Goal: Task Accomplishment & Management: Manage account settings

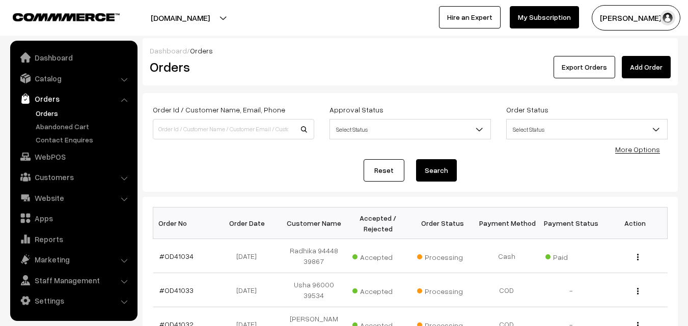
click at [42, 110] on link "Orders" at bounding box center [83, 113] width 101 height 11
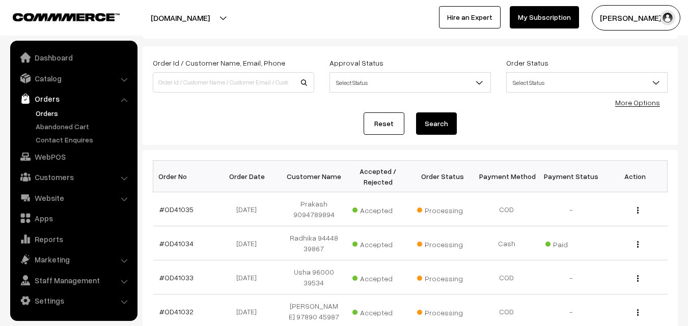
scroll to position [102, 0]
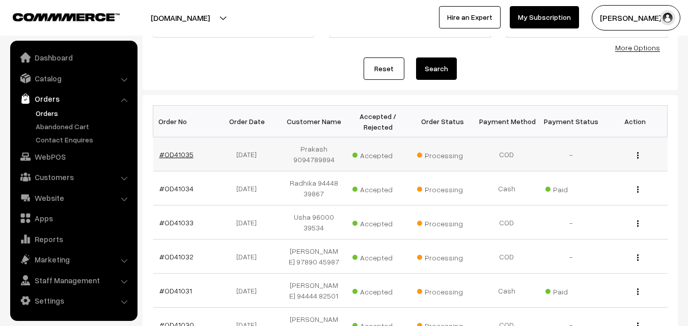
click at [185, 150] on link "#OD41035" at bounding box center [176, 154] width 34 height 9
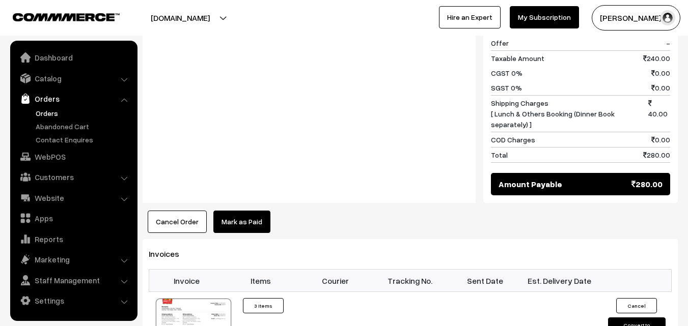
scroll to position [509, 0]
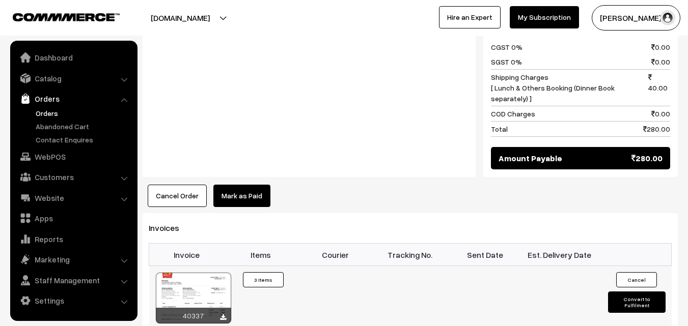
click at [214, 273] on div at bounding box center [193, 298] width 75 height 51
click at [48, 156] on link "WebPOS" at bounding box center [73, 157] width 121 height 18
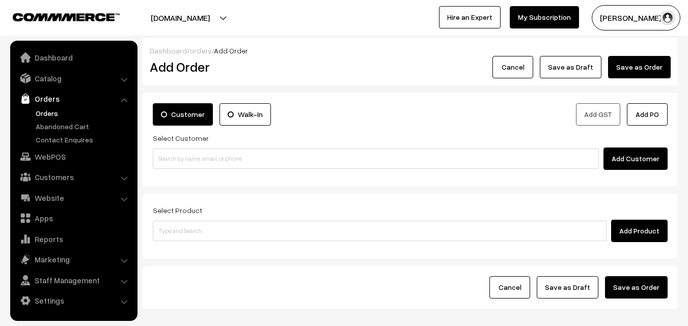
click at [197, 153] on input at bounding box center [376, 159] width 446 height 20
click at [179, 157] on input "98845 80090" at bounding box center [376, 159] width 446 height 20
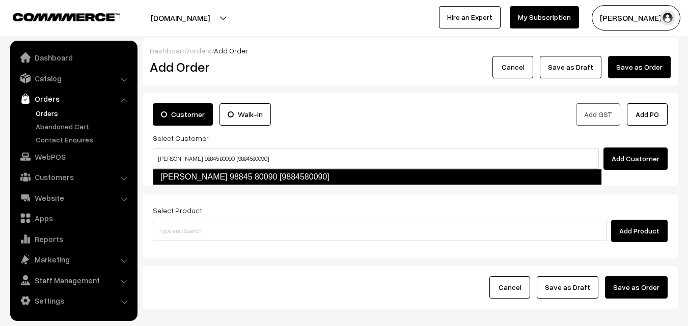
type input "[PERSON_NAME] 98845 80090 [9884580090]"
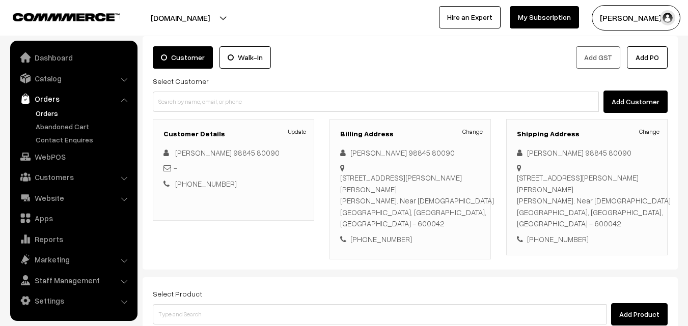
scroll to position [174, 0]
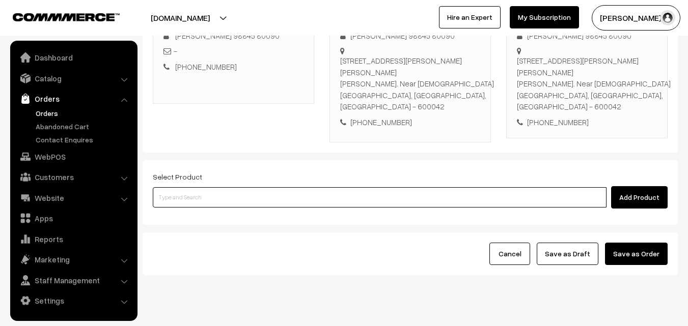
click at [266, 187] on input at bounding box center [380, 197] width 454 height 20
type input "20th Dr [PERSON_NAME] (3)"
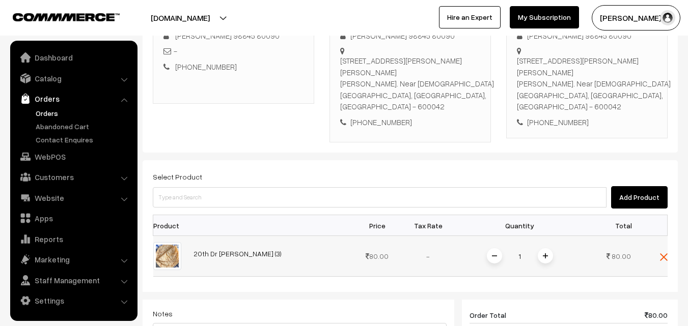
click at [554, 247] on div "1" at bounding box center [520, 256] width 76 height 18
click at [544, 248] on span at bounding box center [545, 255] width 15 height 15
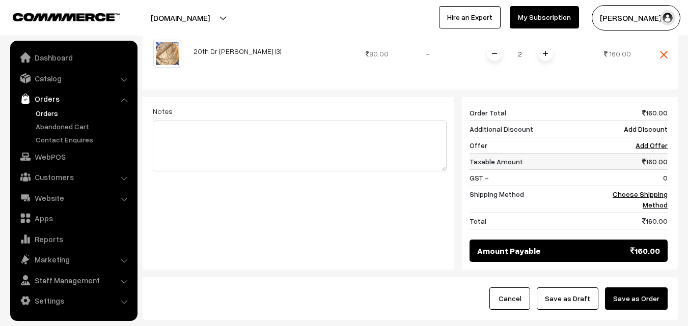
scroll to position [378, 0]
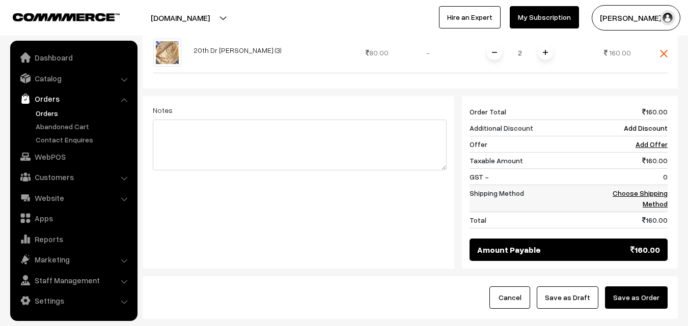
click at [656, 189] on link "Choose Shipping Method" at bounding box center [639, 198] width 55 height 19
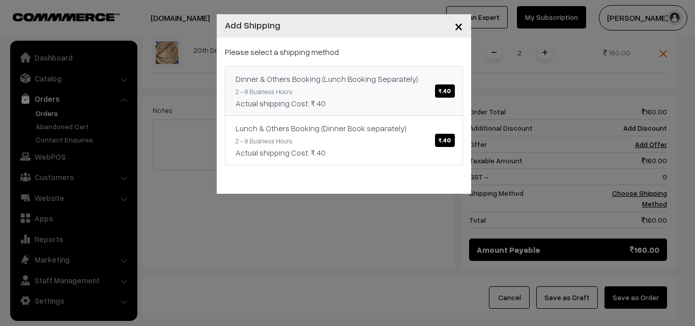
click at [266, 72] on link "Dinner & Others Booking (Lunch Booking Separately) ₹.40 2 - 8 Business Hours Ac…" at bounding box center [344, 91] width 238 height 50
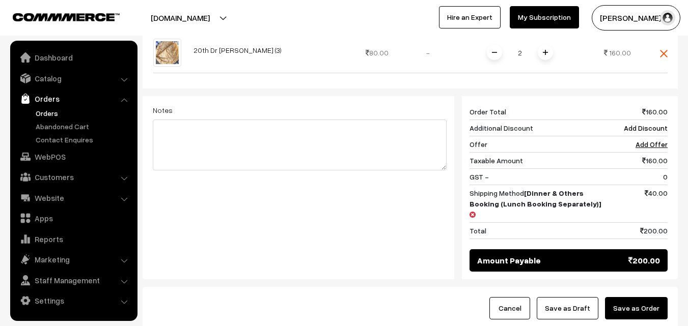
click at [563, 297] on button "Save as Draft" at bounding box center [567, 308] width 62 height 22
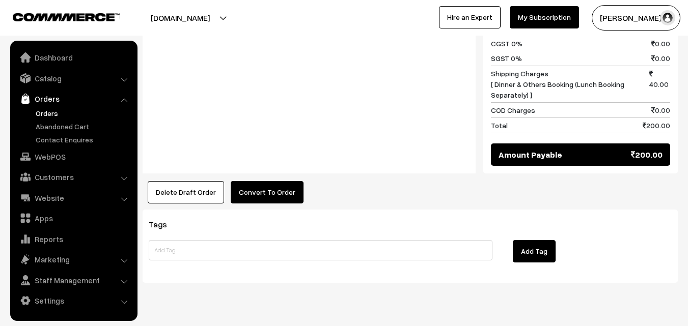
click at [256, 181] on button "Convert To Order" at bounding box center [267, 192] width 73 height 22
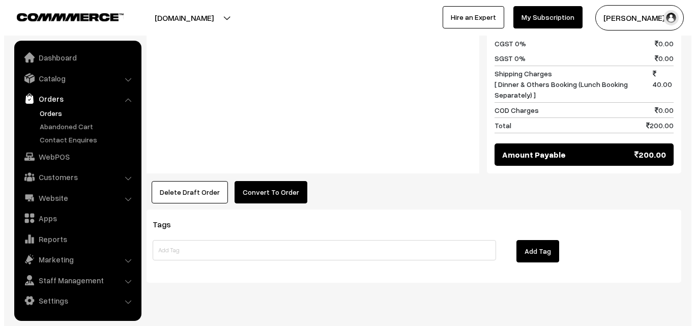
scroll to position [524, 0]
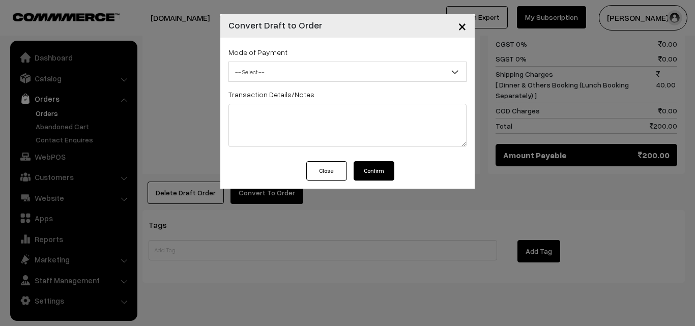
click at [288, 51] on div "Mode of Payment -- Select -- COD Cash Cheque -- Select --" at bounding box center [348, 64] width 238 height 36
click at [289, 70] on span "-- Select --" at bounding box center [347, 72] width 237 height 18
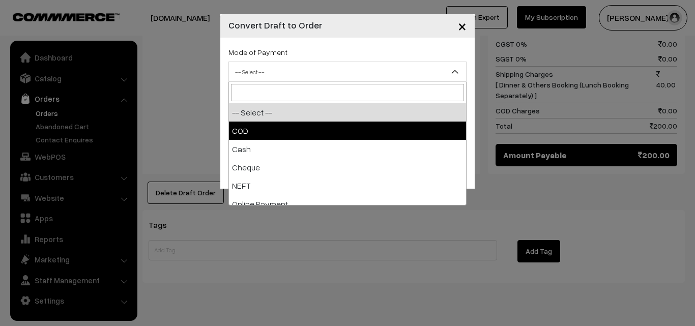
select select "1"
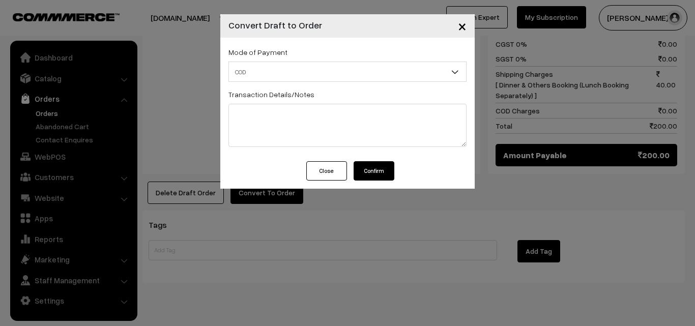
click at [399, 173] on div "Close Confirm" at bounding box center [347, 174] width 255 height 27
click at [385, 173] on button "Confirm" at bounding box center [374, 170] width 41 height 19
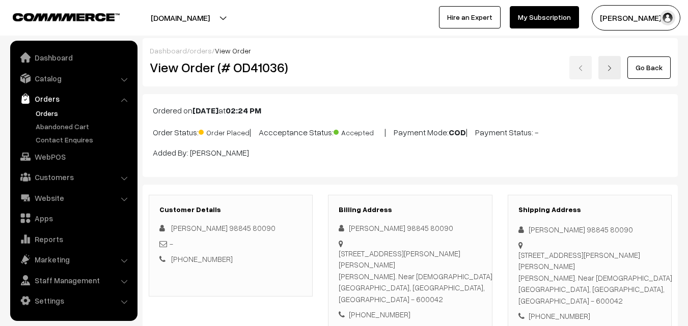
scroll to position [524, 0]
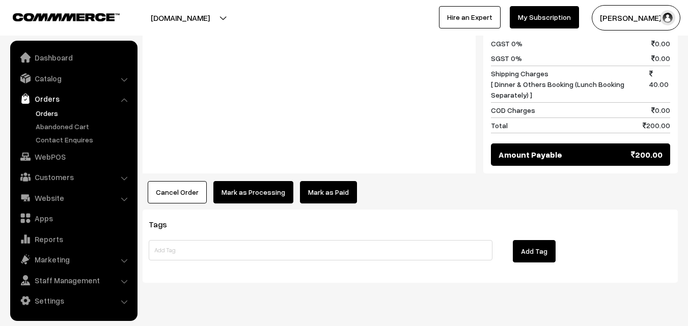
click at [256, 181] on button "Mark as Processing" at bounding box center [253, 192] width 80 height 22
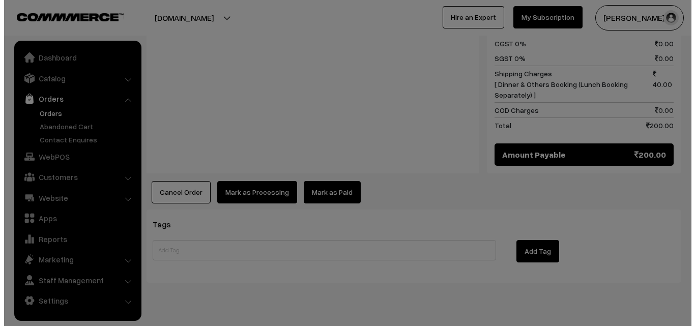
scroll to position [524, 0]
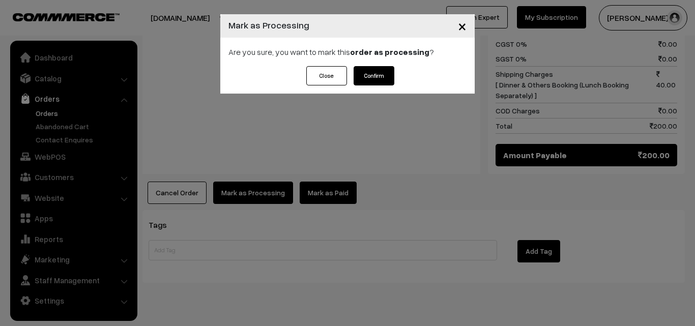
click at [395, 73] on div "Close Confirm" at bounding box center [347, 79] width 255 height 27
click at [381, 75] on button "Confirm" at bounding box center [374, 75] width 41 height 19
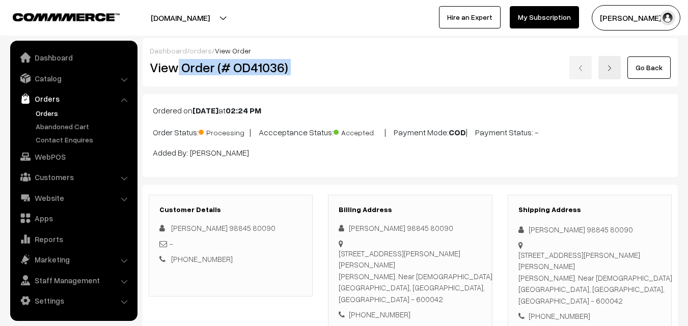
drag, startPoint x: 179, startPoint y: 64, endPoint x: 344, endPoint y: 58, distance: 165.5
click at [355, 53] on div "Dashboard / orders / View Order View Order (# OD41036) Go Back" at bounding box center [410, 62] width 535 height 48
copy div "View"
click at [346, 78] on div "Go Back" at bounding box center [499, 67] width 342 height 23
copy div "Order (# OD41036)"
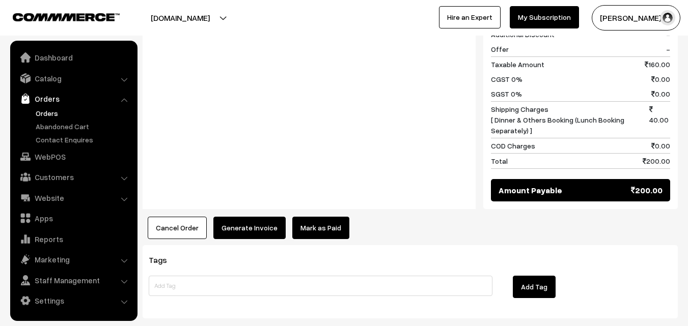
scroll to position [509, 0]
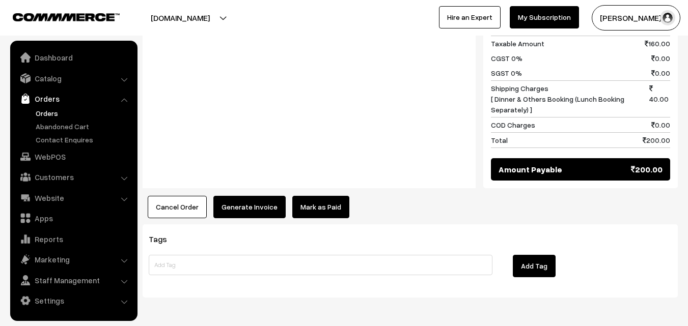
click at [235, 196] on button "Generate Invoice" at bounding box center [249, 207] width 72 height 22
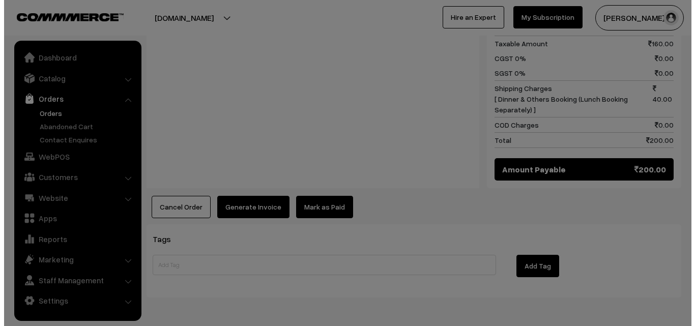
scroll to position [510, 0]
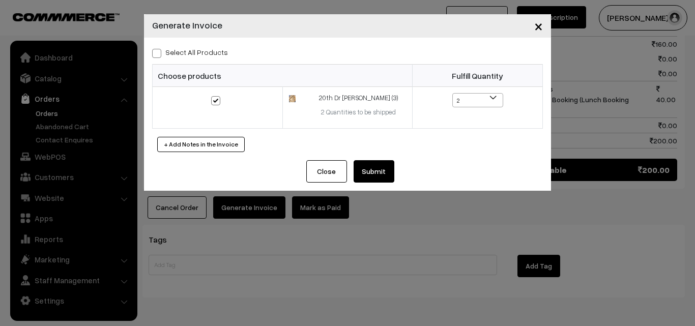
click at [367, 173] on button "Submit" at bounding box center [374, 171] width 41 height 22
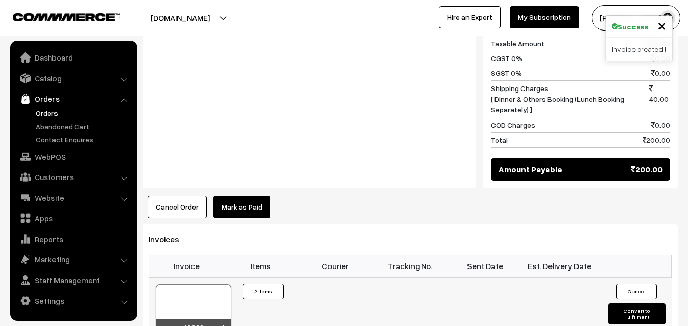
click at [199, 285] on div at bounding box center [193, 310] width 75 height 51
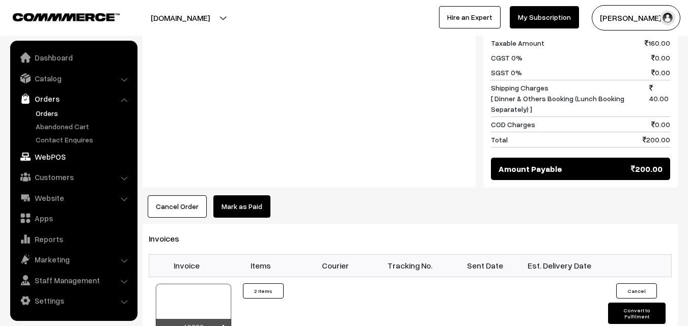
click at [68, 162] on link "WebPOS" at bounding box center [73, 157] width 121 height 18
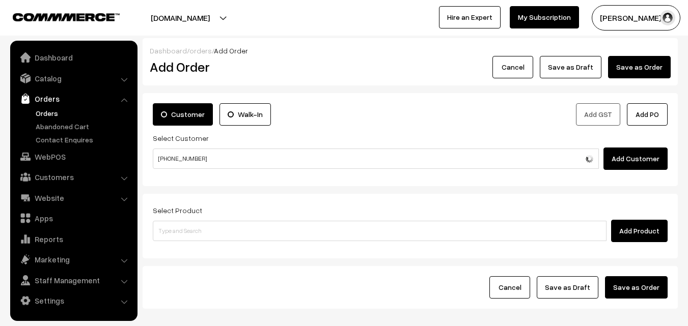
click at [181, 152] on input "[PHONE_NUMBER]" at bounding box center [376, 159] width 446 height 20
click at [194, 177] on link "Ravi 97910 18902 / [PHONE_NUMBER] [9791018902]" at bounding box center [377, 176] width 448 height 15
type input "[PHONE_NUMBER]"
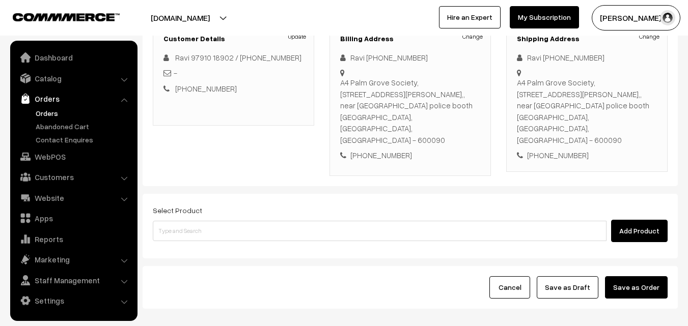
scroll to position [153, 0]
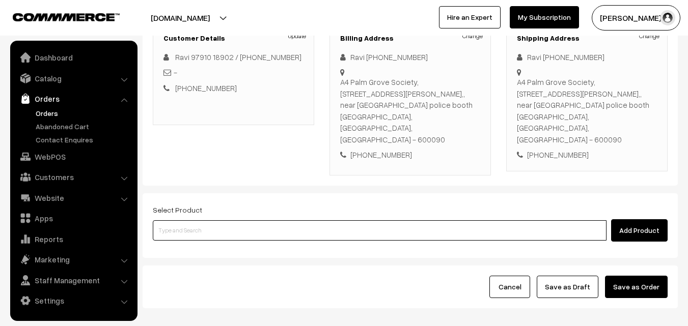
click at [222, 220] on input at bounding box center [380, 230] width 454 height 20
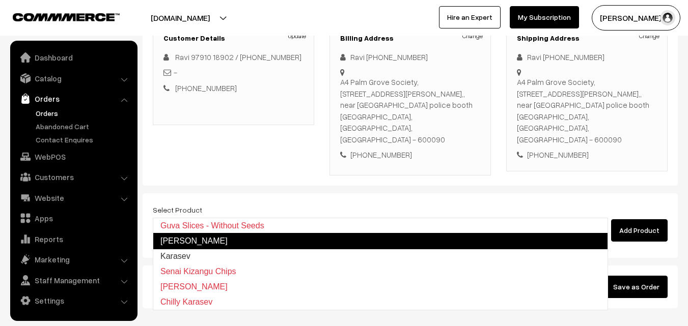
type input "set"
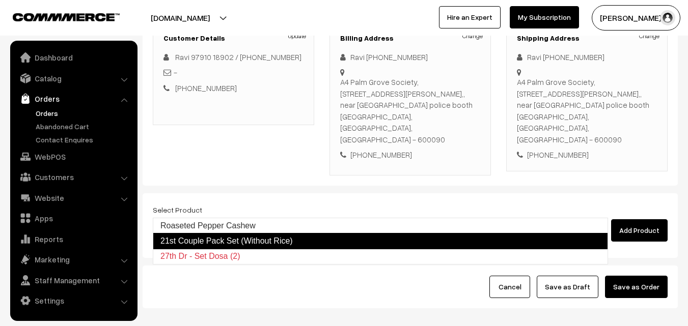
click at [215, 240] on link "21st Couple Pack Set (Without Rice)" at bounding box center [380, 241] width 455 height 16
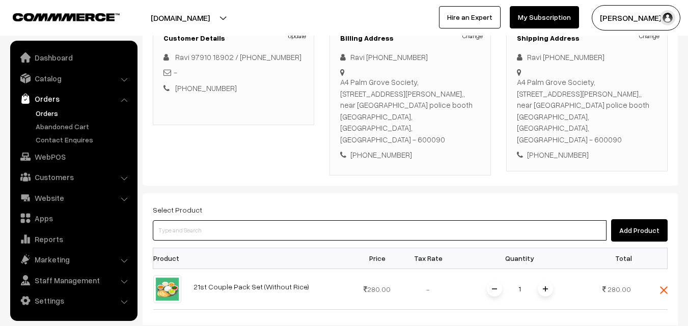
click at [213, 220] on input at bounding box center [380, 230] width 454 height 20
click at [253, 220] on input at bounding box center [380, 230] width 454 height 20
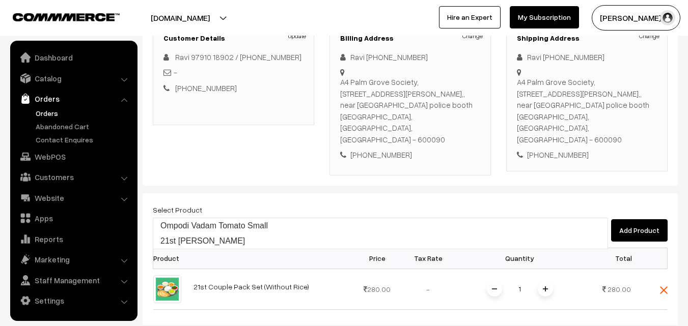
type input "21st [PERSON_NAME]"
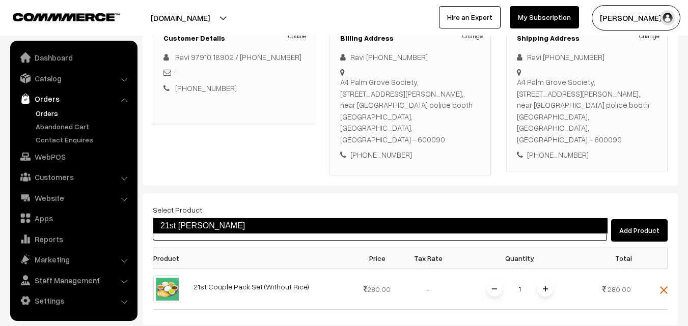
click at [235, 232] on link "21st Tomato Sadam" at bounding box center [380, 226] width 455 height 16
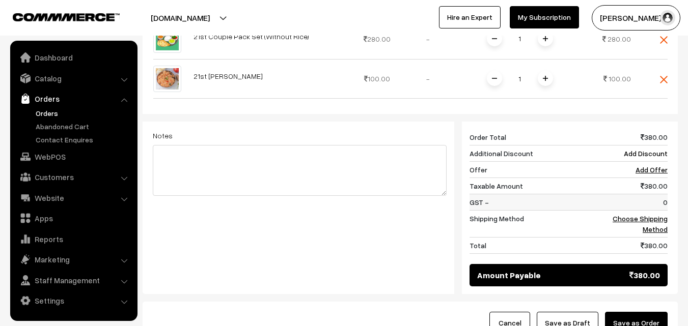
scroll to position [407, 0]
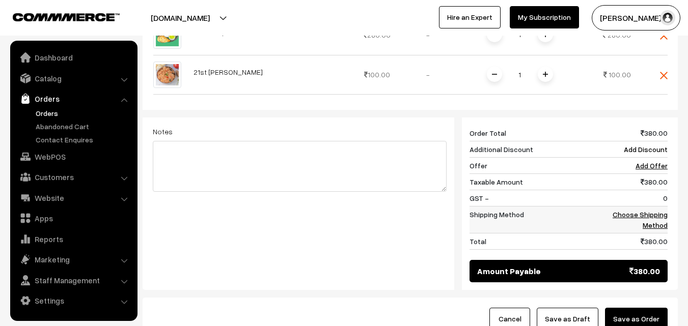
click at [651, 206] on td "Choose Shipping Method" at bounding box center [635, 219] width 63 height 27
click at [661, 210] on link "Choose Shipping Method" at bounding box center [639, 219] width 55 height 19
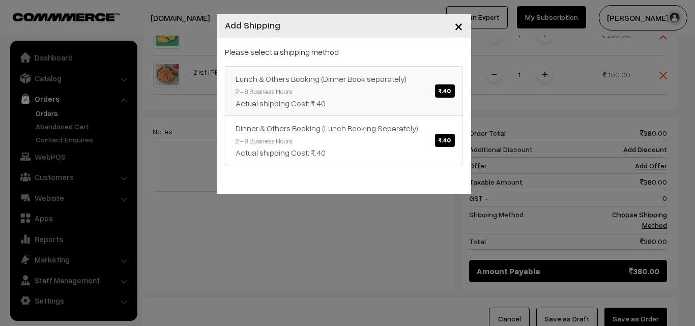
click at [399, 96] on link "Lunch & Others Booking (Dinner Book separately) ₹.40 2 - 8 Business Hours Actua…" at bounding box center [344, 91] width 238 height 50
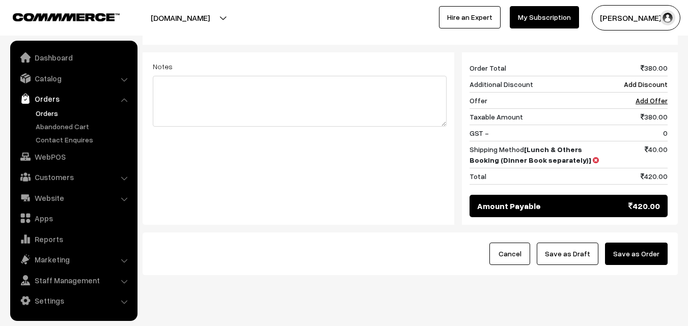
click at [588, 243] on button "Save as Draft" at bounding box center [567, 254] width 62 height 22
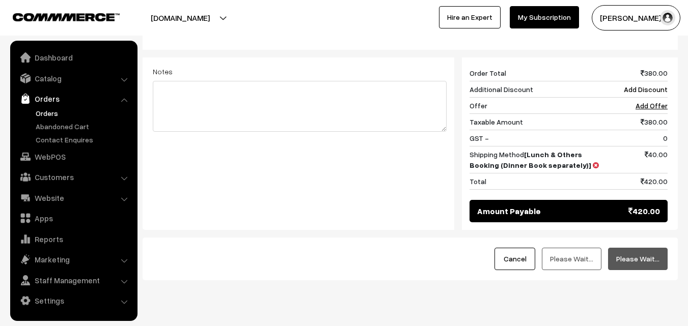
scroll to position [472, 0]
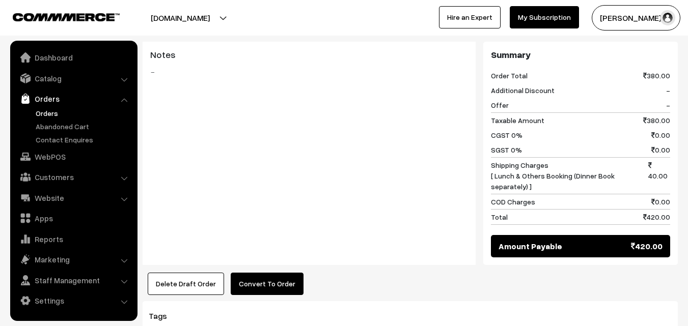
scroll to position [560, 0]
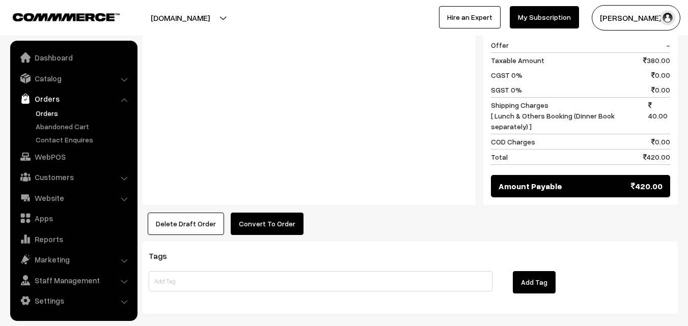
click at [275, 186] on div "Product Price Tax Rate Quantity Total 21st Couple Pack Set (Without Rice) 280.00" at bounding box center [410, 18] width 535 height 433
click at [281, 213] on button "Convert To Order" at bounding box center [267, 224] width 73 height 22
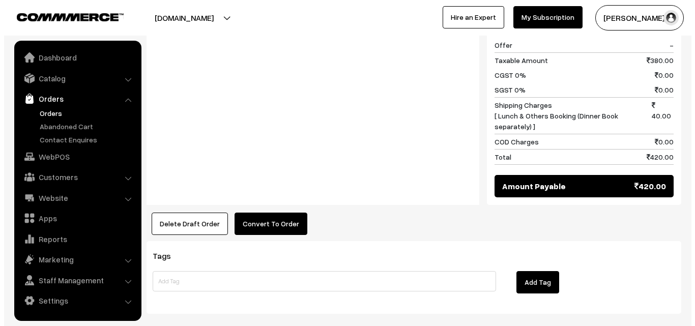
scroll to position [561, 0]
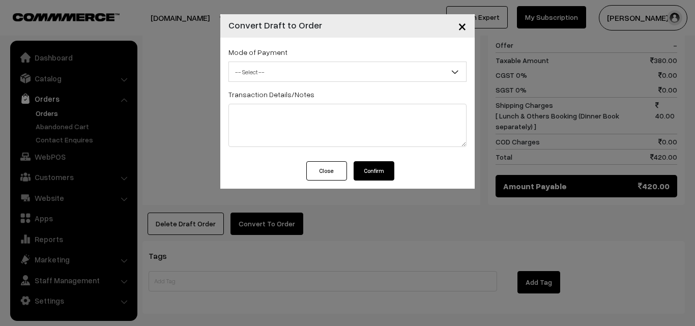
click at [297, 69] on span "-- Select --" at bounding box center [347, 72] width 237 height 18
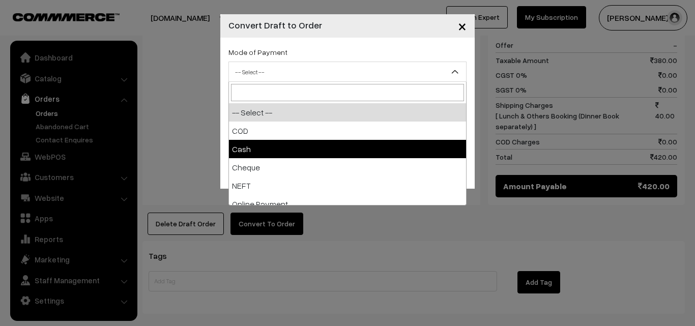
select select "2"
checkbox input "true"
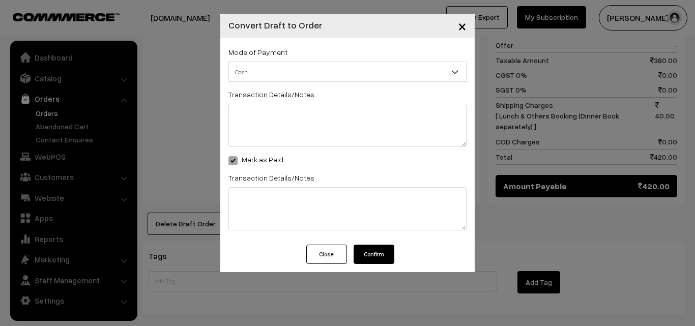
click at [386, 253] on button "Confirm" at bounding box center [374, 254] width 41 height 19
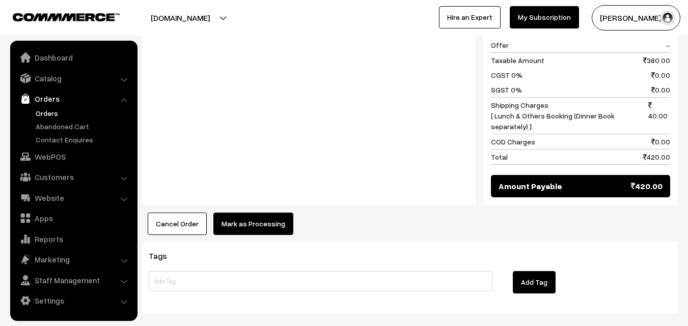
click at [251, 213] on button "Mark as Processing" at bounding box center [253, 224] width 80 height 22
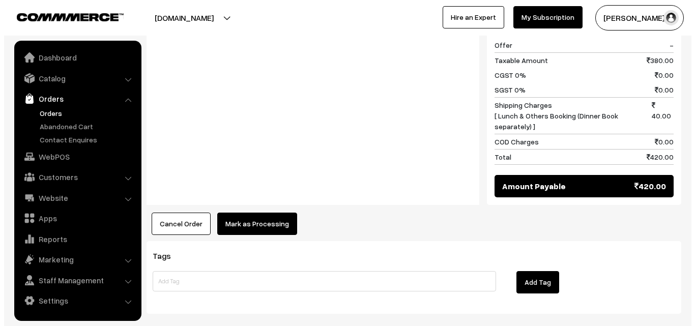
scroll to position [561, 0]
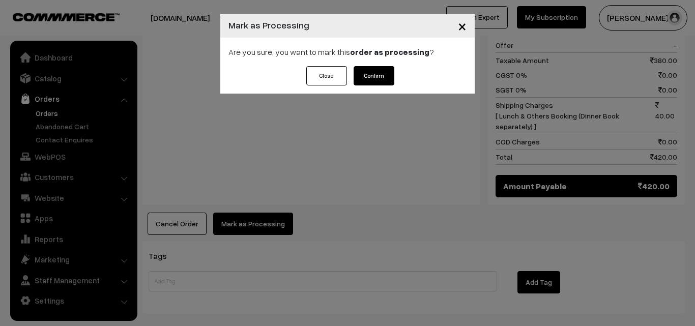
click at [380, 71] on button "Confirm" at bounding box center [374, 75] width 41 height 19
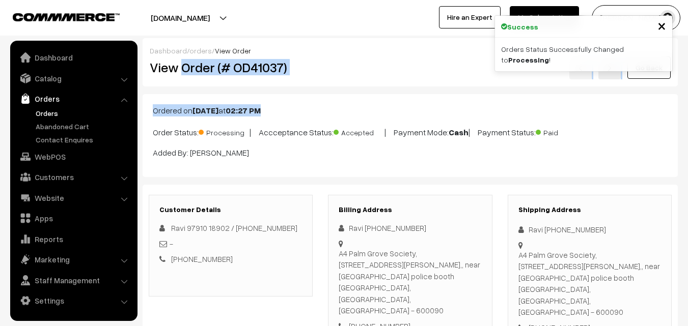
drag, startPoint x: 181, startPoint y: 65, endPoint x: 404, endPoint y: 87, distance: 224.0
copy div "Order (# OD41037) Go Back Ordered on Aug 20, 2025 at 02:27 PM"
click at [291, 67] on h2 "View Order (# OD41037)" at bounding box center [231, 68] width 163 height 16
copy h2 "Order (# OD41037)"
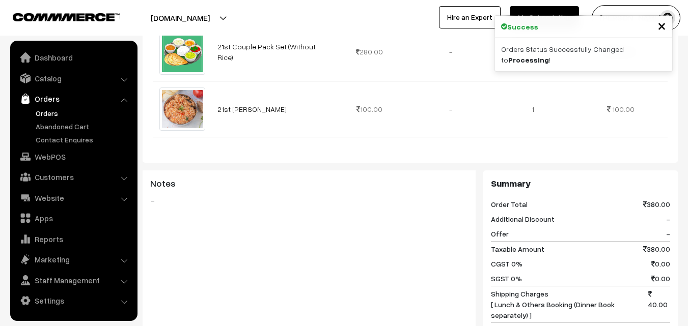
scroll to position [591, 0]
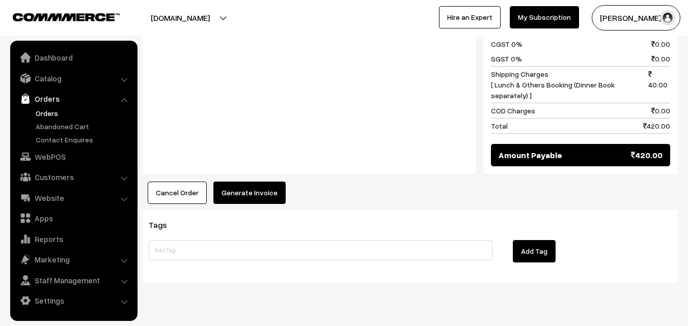
click at [246, 182] on button "Generate Invoice" at bounding box center [249, 193] width 72 height 22
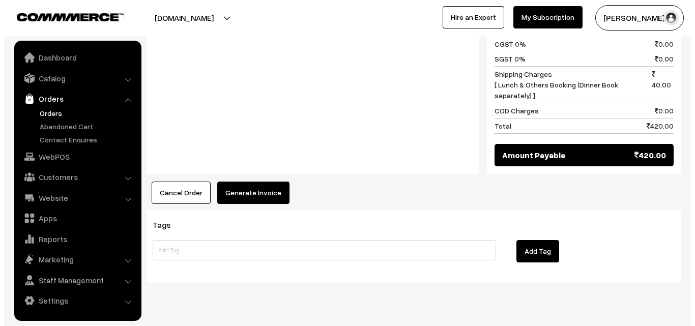
scroll to position [582, 0]
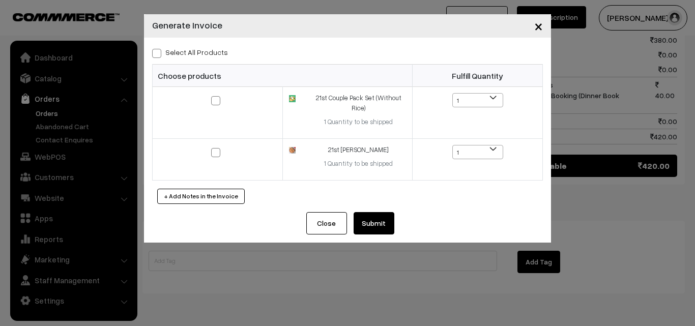
click at [189, 53] on label "Select All Products" at bounding box center [190, 52] width 76 height 11
click at [159, 53] on input "Select All Products" at bounding box center [155, 51] width 7 height 7
checkbox input "true"
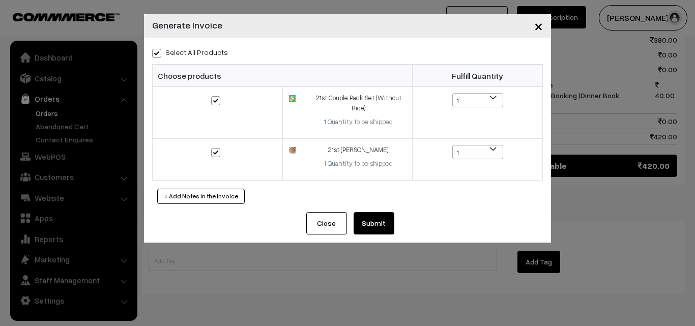
click at [362, 216] on button "Submit" at bounding box center [374, 223] width 41 height 22
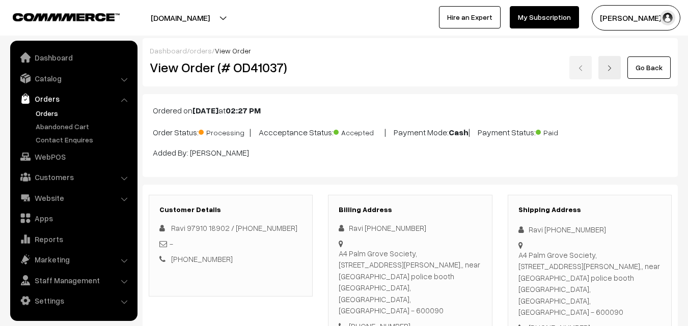
scroll to position [580, 0]
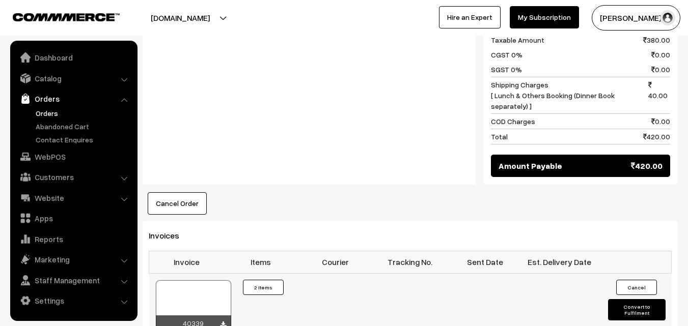
click at [199, 280] on div at bounding box center [193, 305] width 75 height 51
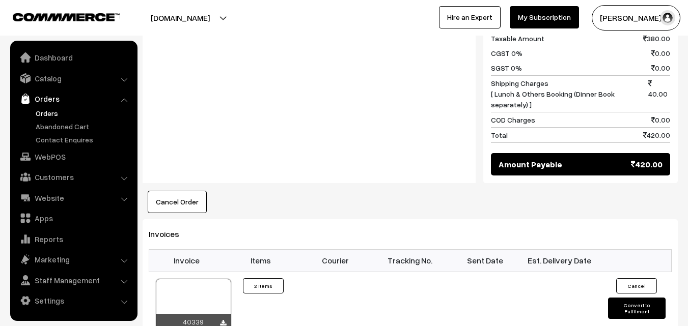
click at [44, 117] on link "Orders" at bounding box center [83, 113] width 101 height 11
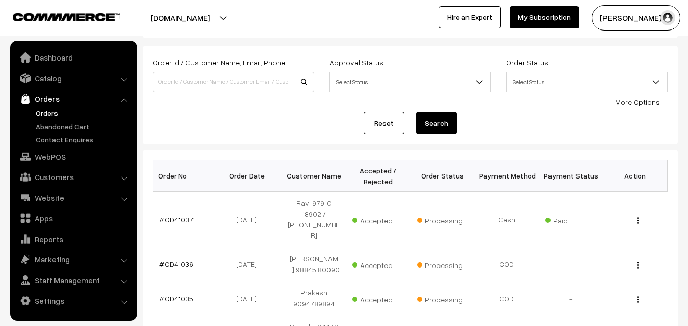
scroll to position [102, 0]
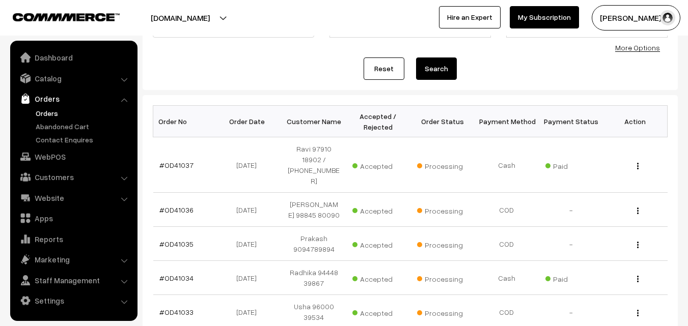
click at [68, 166] on ul "Dashboard Catalog" at bounding box center [73, 181] width 127 height 280
click at [70, 161] on link "WebPOS" at bounding box center [73, 157] width 121 height 18
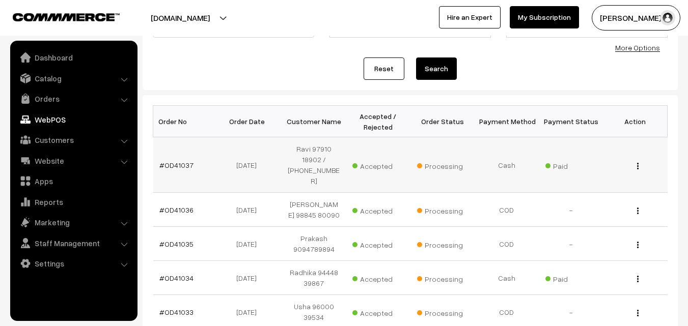
click at [211, 168] on td "#OD41037" at bounding box center [185, 164] width 64 height 55
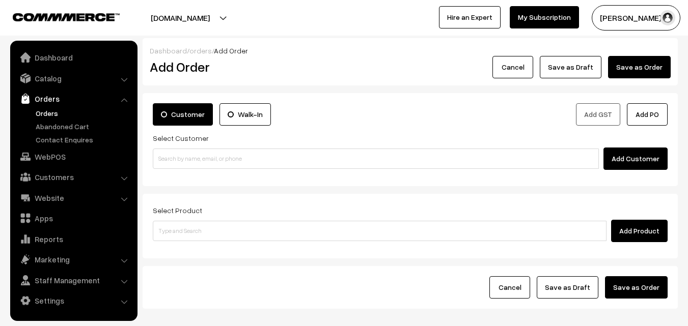
click at [206, 164] on input at bounding box center [376, 159] width 446 height 20
click at [184, 156] on input "72992 41342" at bounding box center [376, 159] width 446 height 20
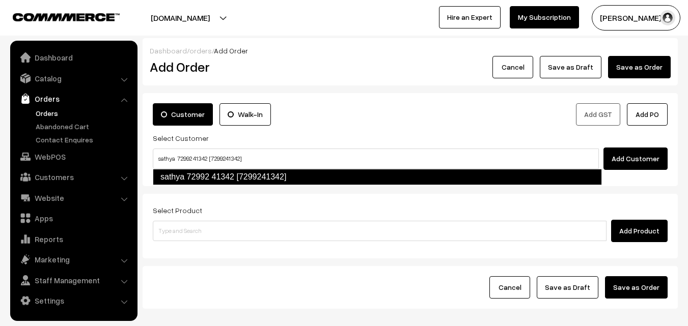
type input "sathya 72992 41342 [7299241342]"
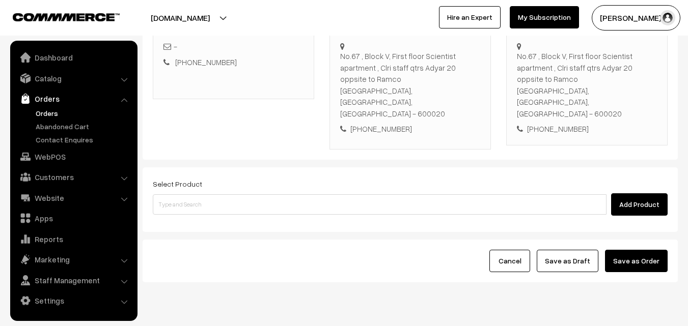
scroll to position [186, 0]
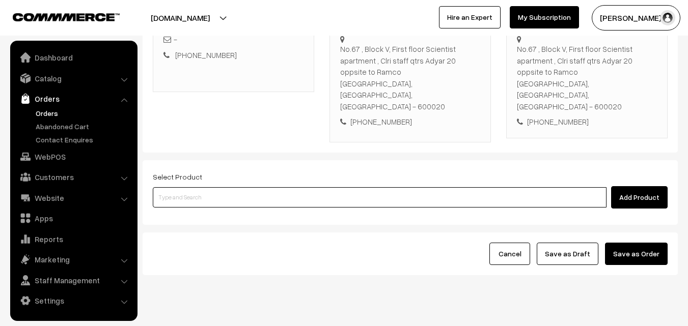
click at [198, 187] on input at bounding box center [380, 197] width 454 height 20
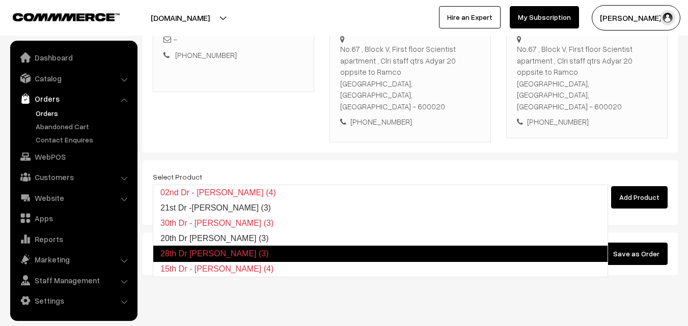
type input "20th Dr [PERSON_NAME] (3)"
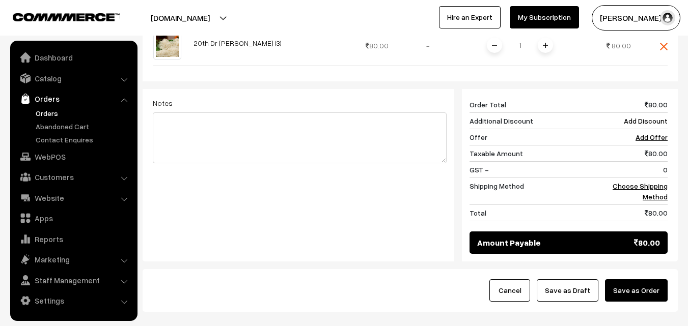
scroll to position [433, 0]
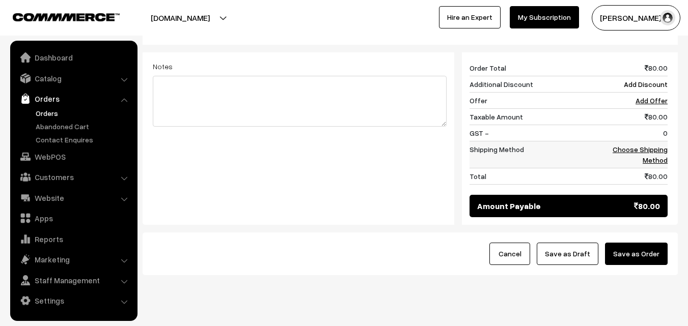
click at [663, 145] on link "Choose Shipping Method" at bounding box center [639, 154] width 55 height 19
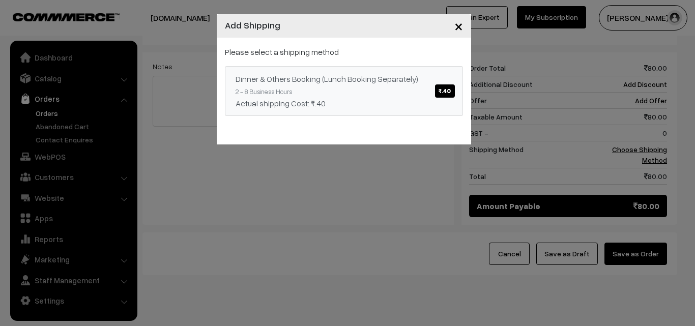
click at [419, 110] on link "Dinner & Others Booking (Lunch Booking Separately) ₹.40 2 - 8 Business Hours Ac…" at bounding box center [344, 91] width 238 height 50
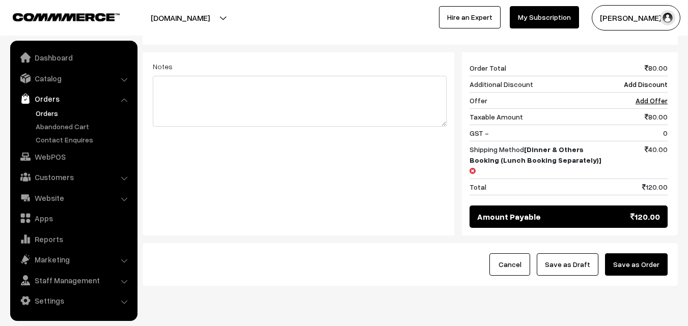
click at [569, 253] on button "Save as Draft" at bounding box center [567, 264] width 62 height 22
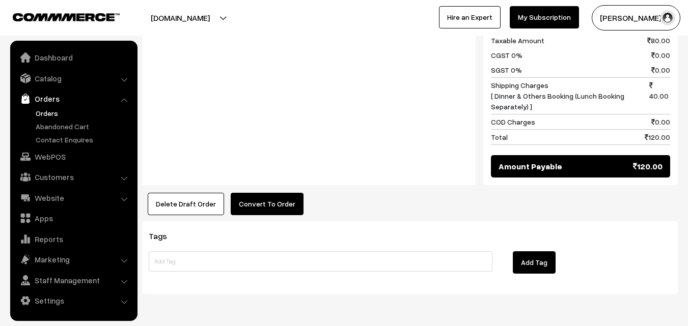
click at [261, 193] on button "Convert To Order" at bounding box center [267, 204] width 73 height 22
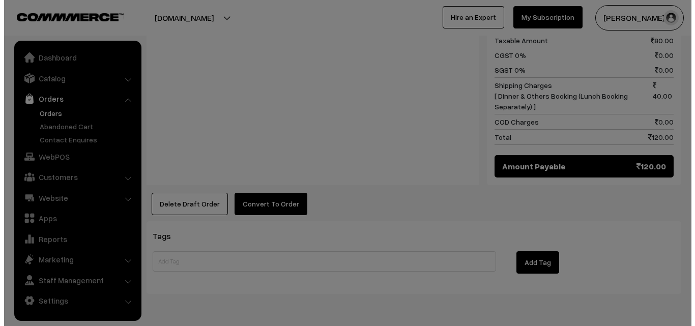
scroll to position [524, 0]
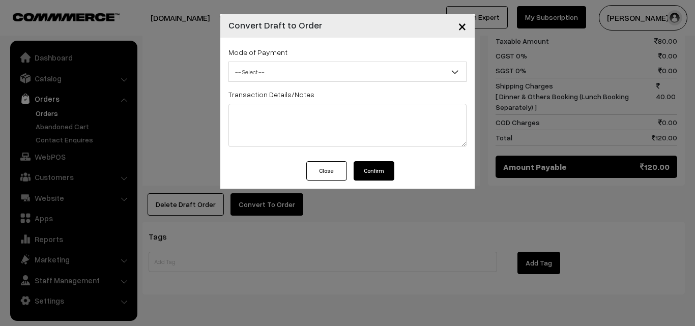
click at [309, 59] on div "Mode of Payment -- Select -- COD Cash Cheque -- Select --" at bounding box center [348, 64] width 238 height 36
click at [301, 77] on span "-- Select --" at bounding box center [347, 72] width 237 height 18
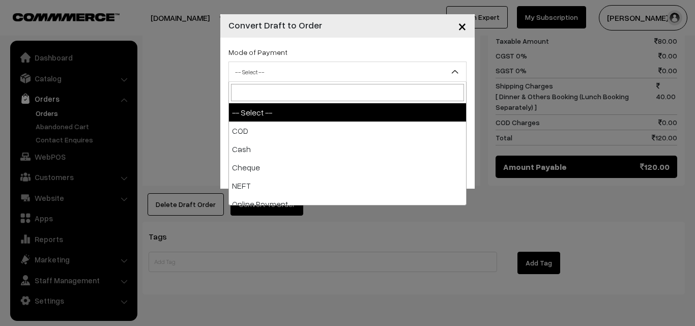
select select "1"
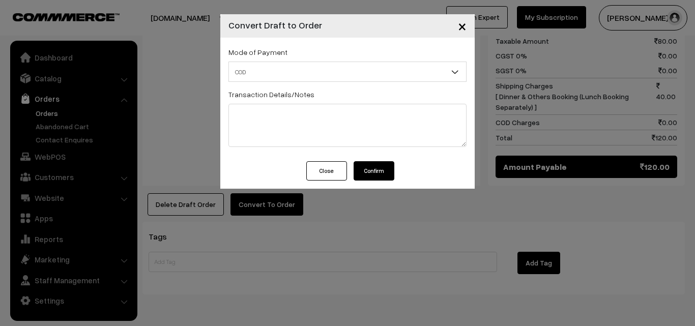
click at [382, 176] on button "Confirm" at bounding box center [374, 170] width 41 height 19
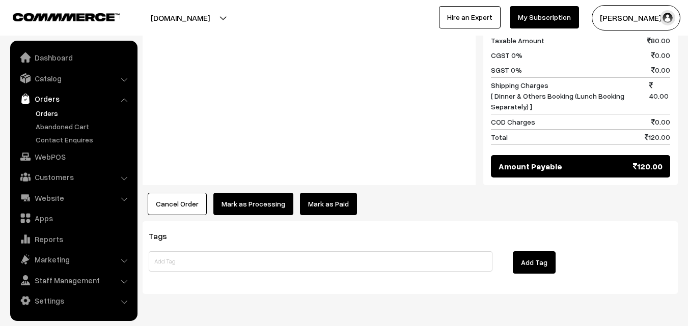
click at [243, 193] on button "Mark as Processing" at bounding box center [253, 204] width 80 height 22
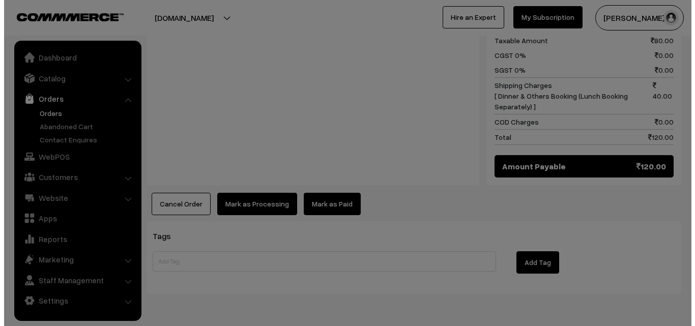
scroll to position [524, 0]
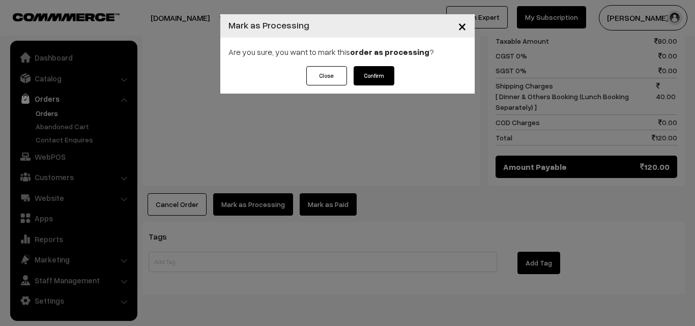
drag, startPoint x: 379, startPoint y: 75, endPoint x: 373, endPoint y: 83, distance: 10.9
click at [379, 75] on button "Confirm" at bounding box center [374, 75] width 41 height 19
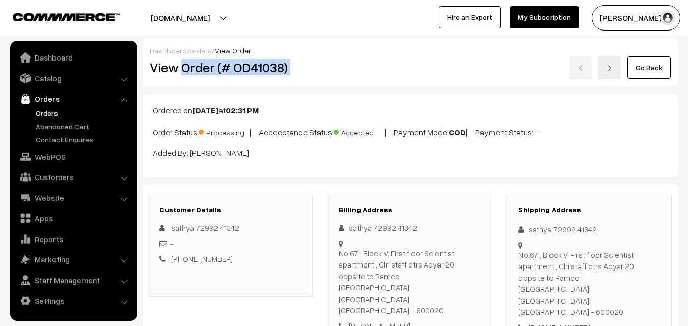
drag, startPoint x: 181, startPoint y: 65, endPoint x: 326, endPoint y: 66, distance: 145.1
click at [327, 65] on div "View Order (# OD41038) Go Back" at bounding box center [410, 67] width 536 height 23
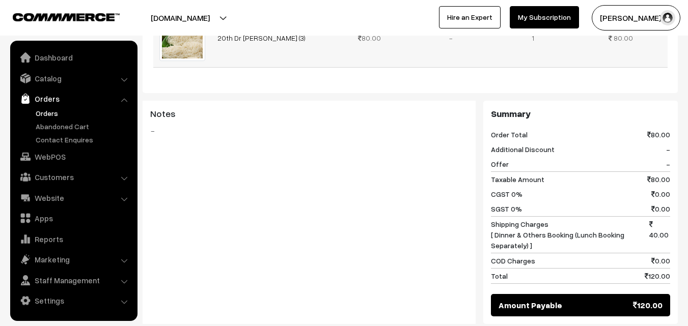
scroll to position [524, 0]
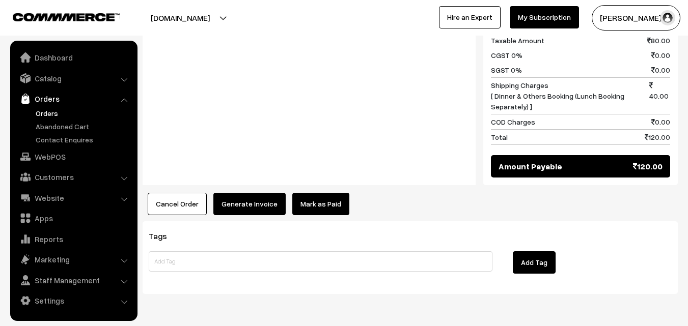
click at [229, 193] on button "Generate Invoice" at bounding box center [249, 204] width 72 height 22
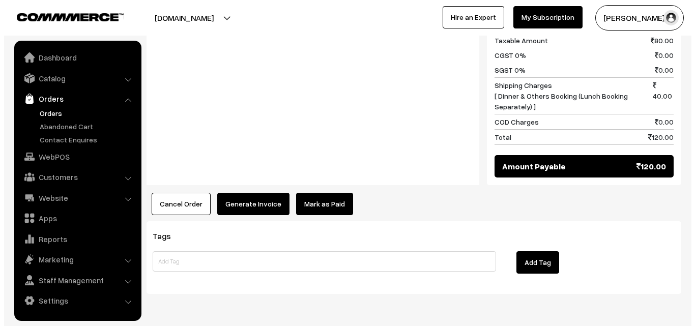
scroll to position [524, 0]
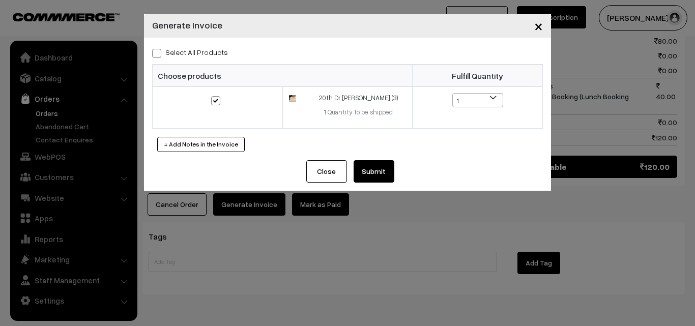
click at [370, 174] on button "Submit" at bounding box center [374, 171] width 41 height 22
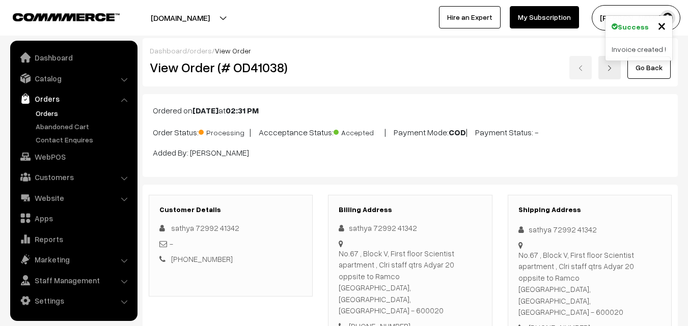
scroll to position [524, 0]
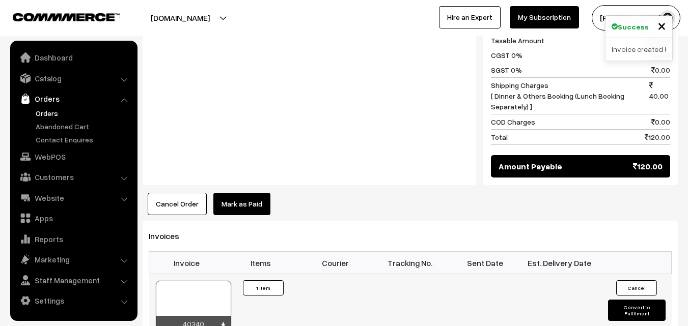
click at [205, 281] on div at bounding box center [193, 306] width 75 height 51
click at [52, 108] on link "Orders" at bounding box center [83, 113] width 101 height 11
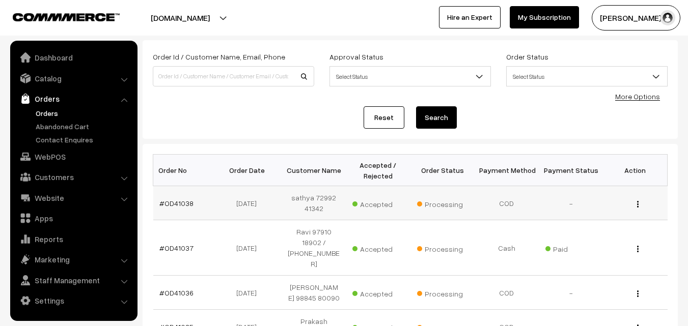
scroll to position [102, 0]
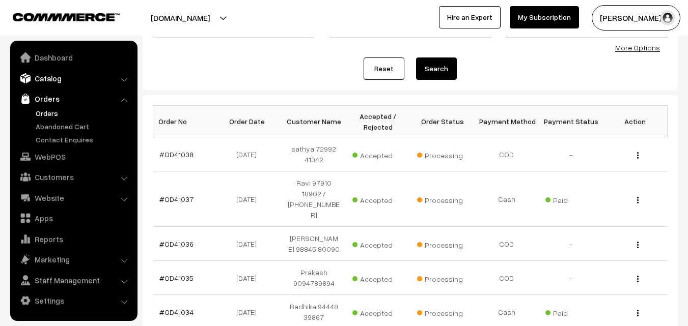
click at [59, 76] on link "Catalog" at bounding box center [73, 78] width 121 height 18
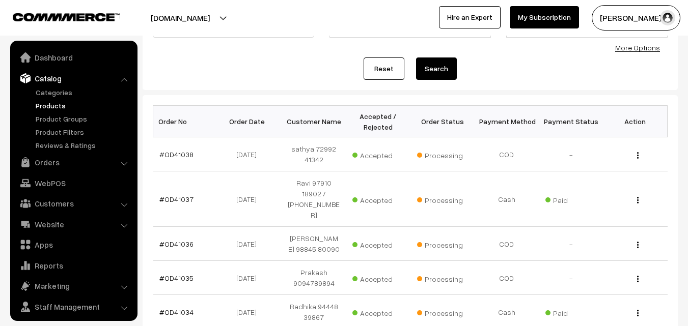
click at [57, 106] on link "Products" at bounding box center [83, 105] width 101 height 11
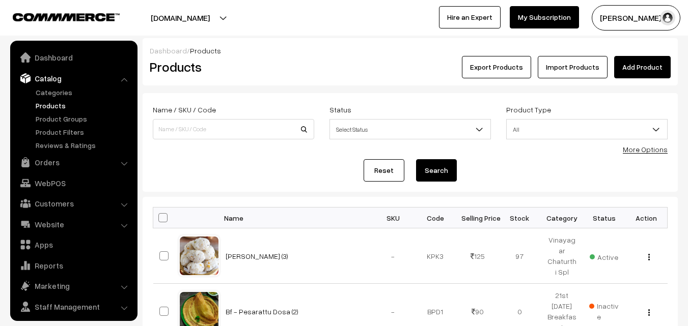
scroll to position [25, 0]
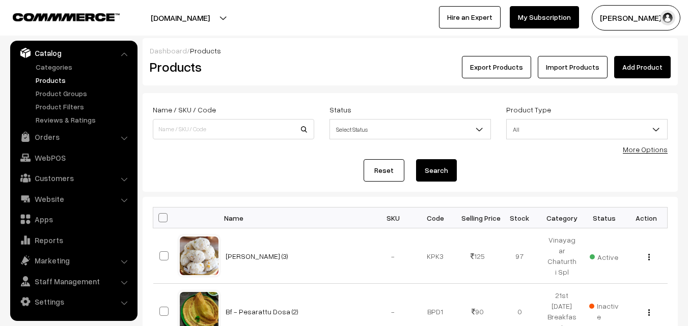
click at [648, 152] on link "More Options" at bounding box center [645, 149] width 45 height 9
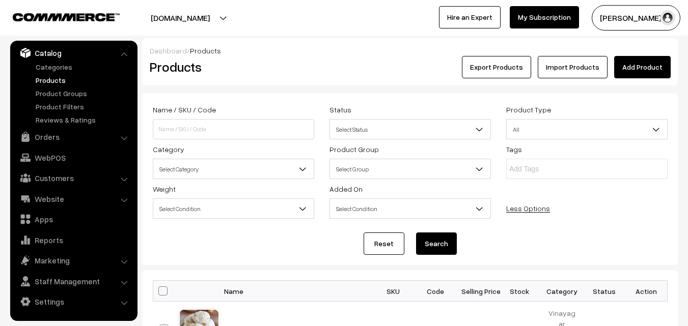
click at [199, 177] on span "Select Category" at bounding box center [233, 169] width 160 height 18
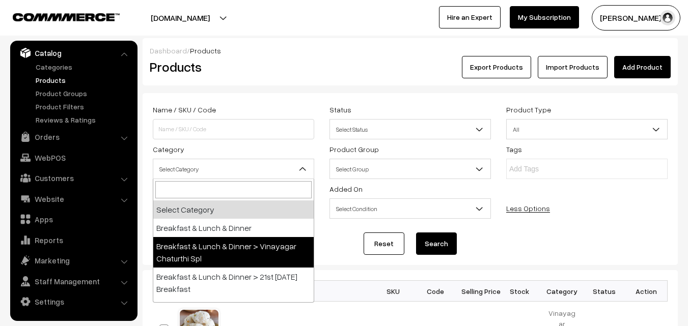
scroll to position [102, 0]
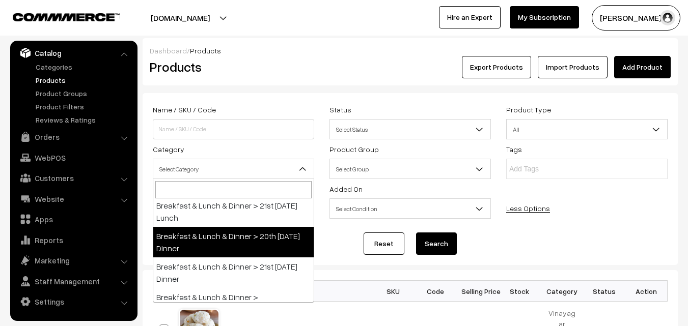
select select "68"
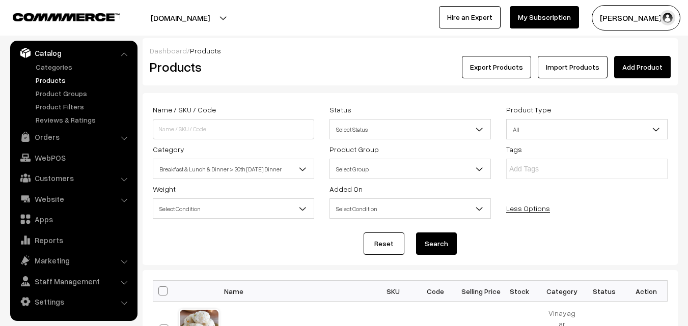
click at [438, 248] on button "Search" at bounding box center [436, 244] width 41 height 22
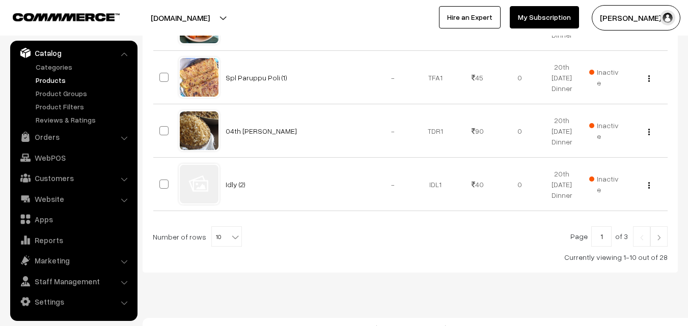
scroll to position [638, 0]
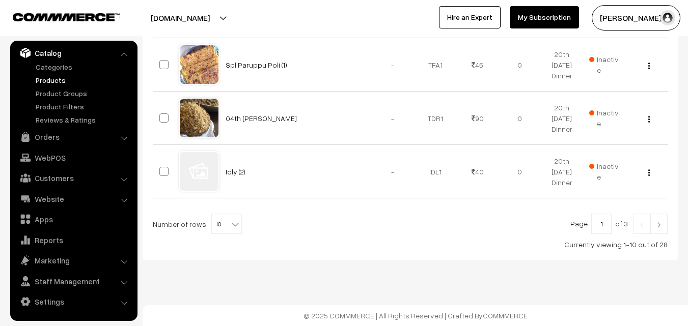
click at [222, 222] on span "10" at bounding box center [227, 224] width 30 height 20
select select "100"
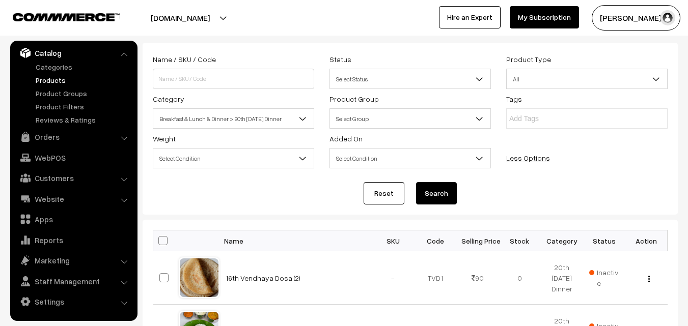
scroll to position [51, 0]
click at [168, 241] on th at bounding box center [165, 240] width 25 height 21
click at [158, 241] on span at bounding box center [162, 240] width 9 height 9
click at [158, 241] on input "checkbox" at bounding box center [156, 240] width 7 height 7
checkbox input "true"
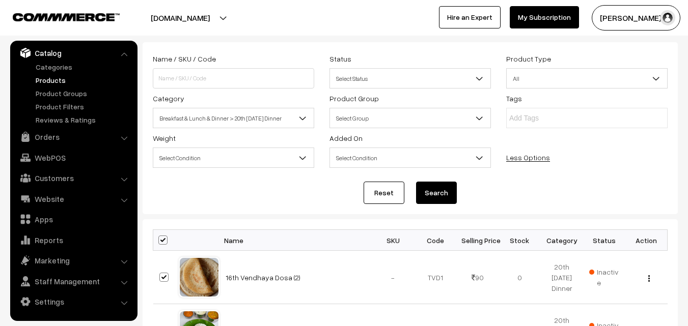
checkbox input "true"
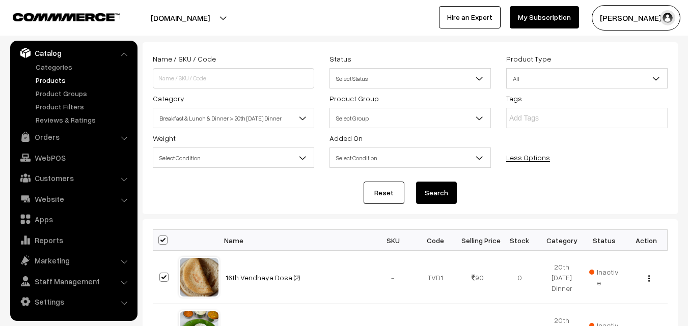
checkbox input "true"
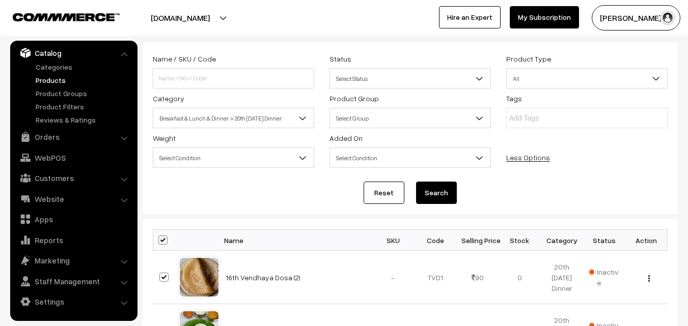
checkbox input "true"
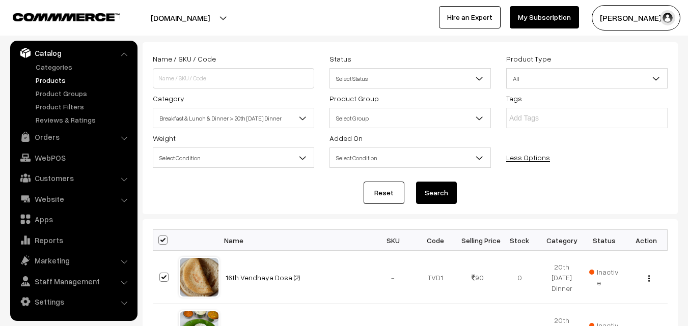
checkbox input "true"
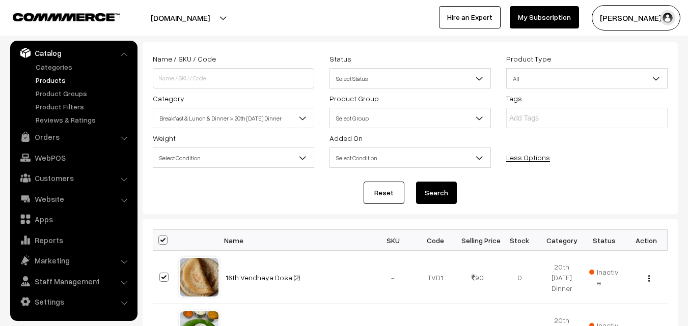
checkbox input "true"
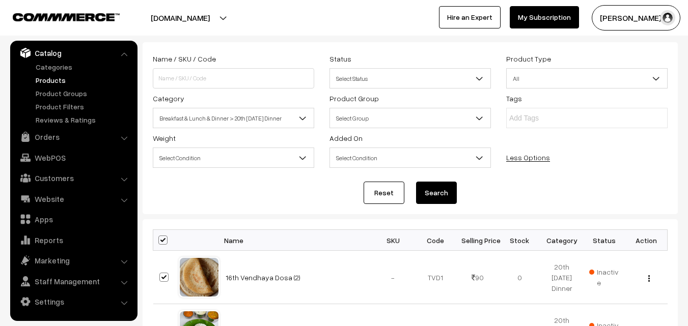
checkbox input "true"
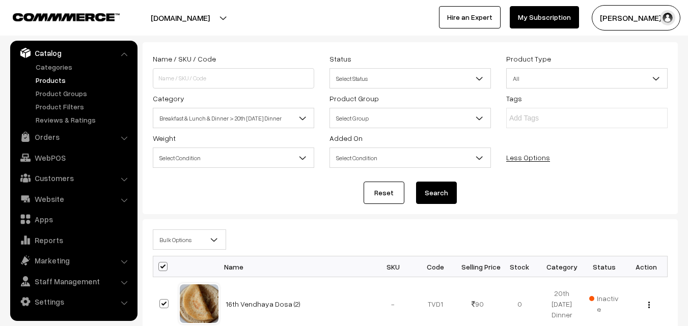
click at [167, 243] on span "Bulk Options" at bounding box center [189, 240] width 72 height 18
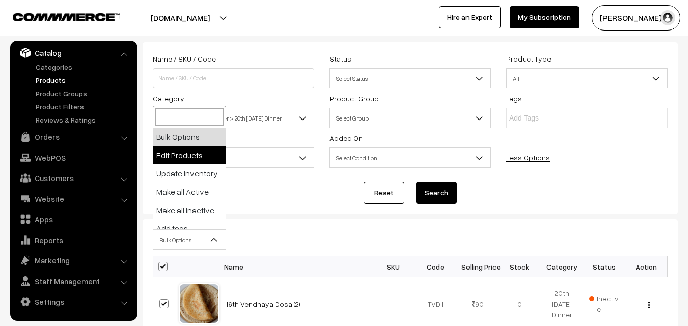
select select "editProduct"
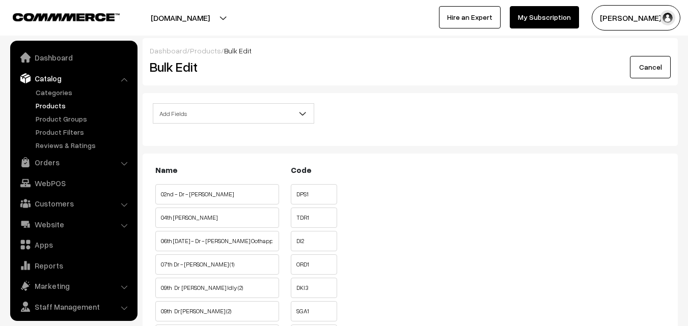
scroll to position [25, 0]
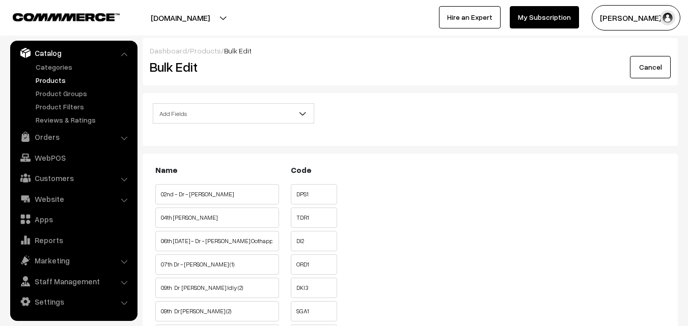
click at [201, 117] on span "Add Fields" at bounding box center [233, 114] width 160 height 18
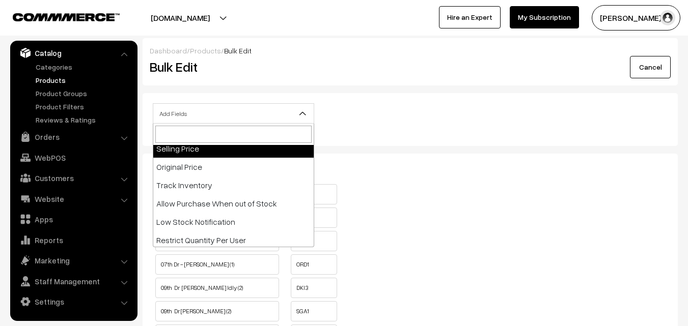
scroll to position [177, 0]
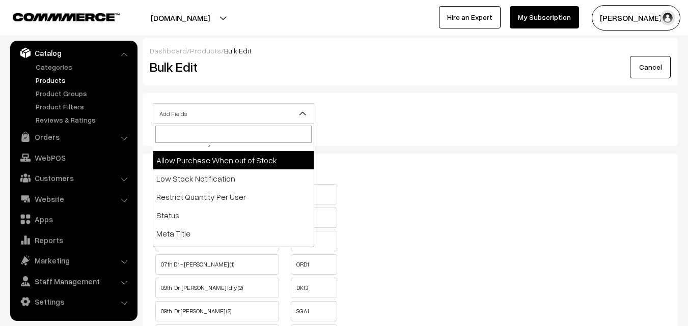
select select "allow-purchase"
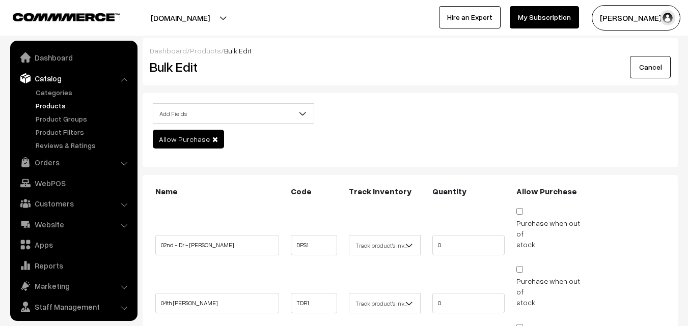
scroll to position [25, 0]
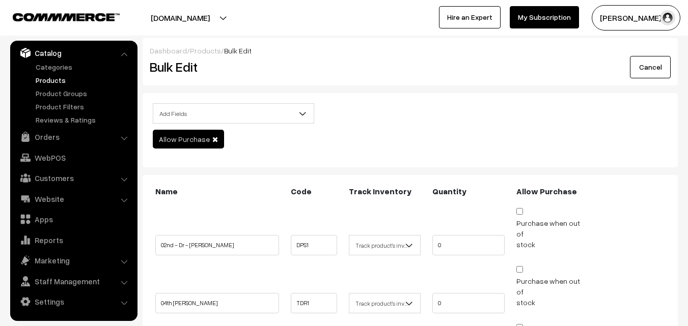
click at [238, 110] on span "Add Fields" at bounding box center [233, 114] width 160 height 18
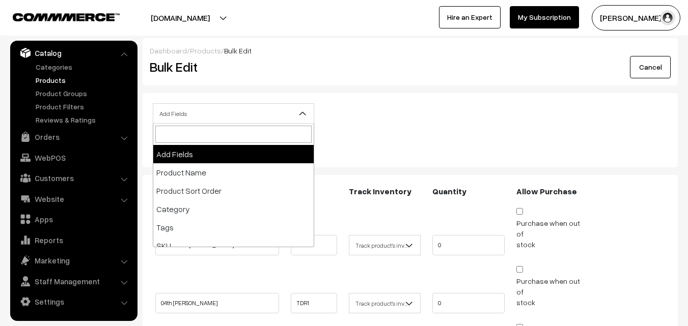
click at [453, 106] on div "Add Fields Product Name Product Sort Order Category Tags SKU Weight Selling Pri…" at bounding box center [410, 116] width 530 height 26
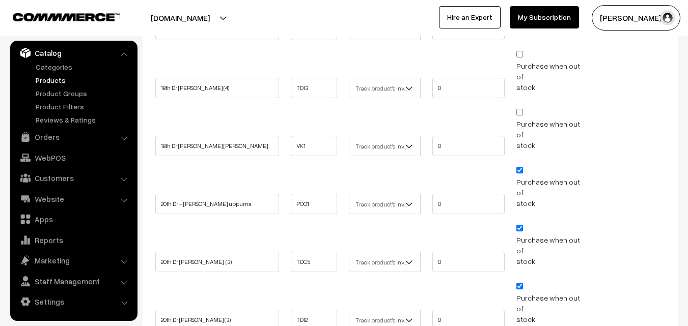
scroll to position [814, 0]
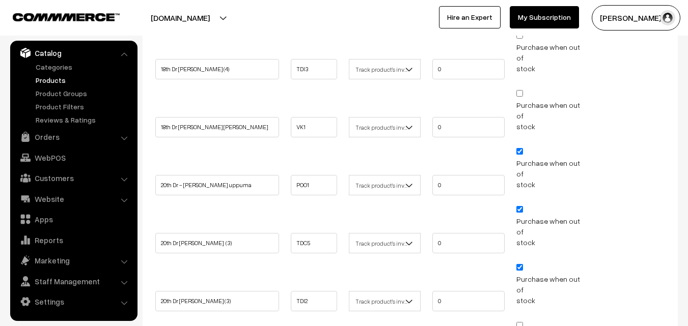
click at [521, 264] on input "Purchase when out of stock" at bounding box center [519, 267] width 7 height 7
checkbox input "false"
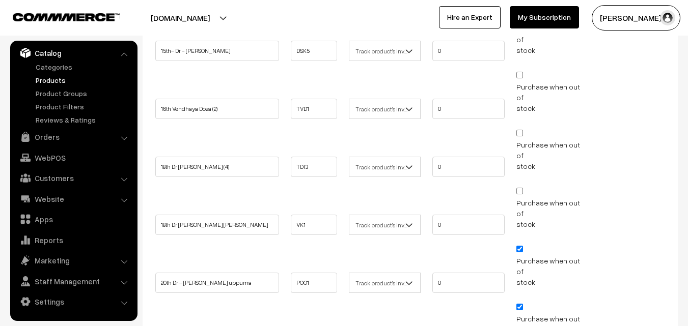
scroll to position [713, 0]
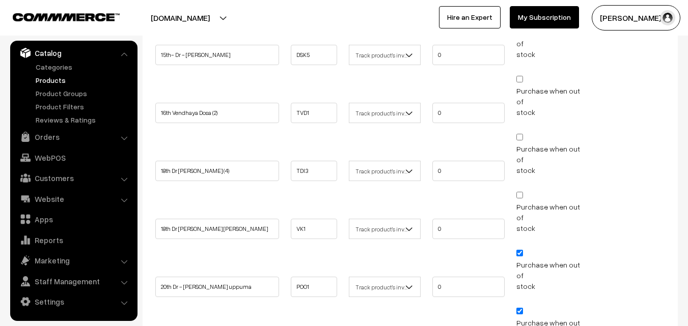
click at [519, 308] on input "Purchase when out of stock" at bounding box center [519, 311] width 7 height 7
checkbox input "false"
click at [520, 250] on input "Purchase when out of stock" at bounding box center [519, 253] width 7 height 7
checkbox input "false"
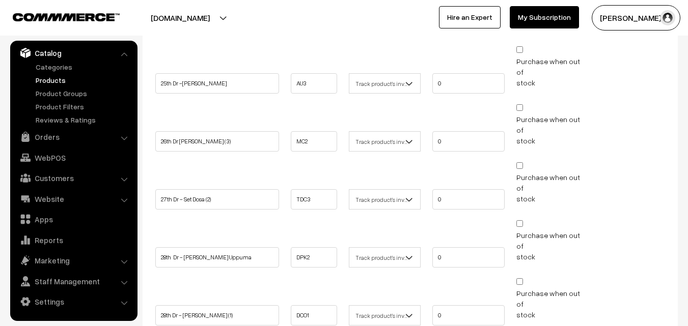
scroll to position [1316, 0]
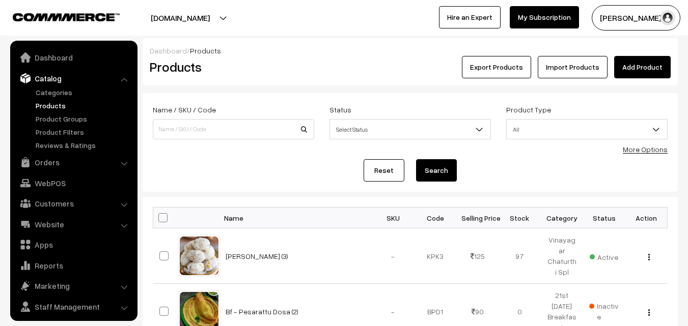
scroll to position [25, 0]
